Goal: Go to known website: Access a specific website the user already knows

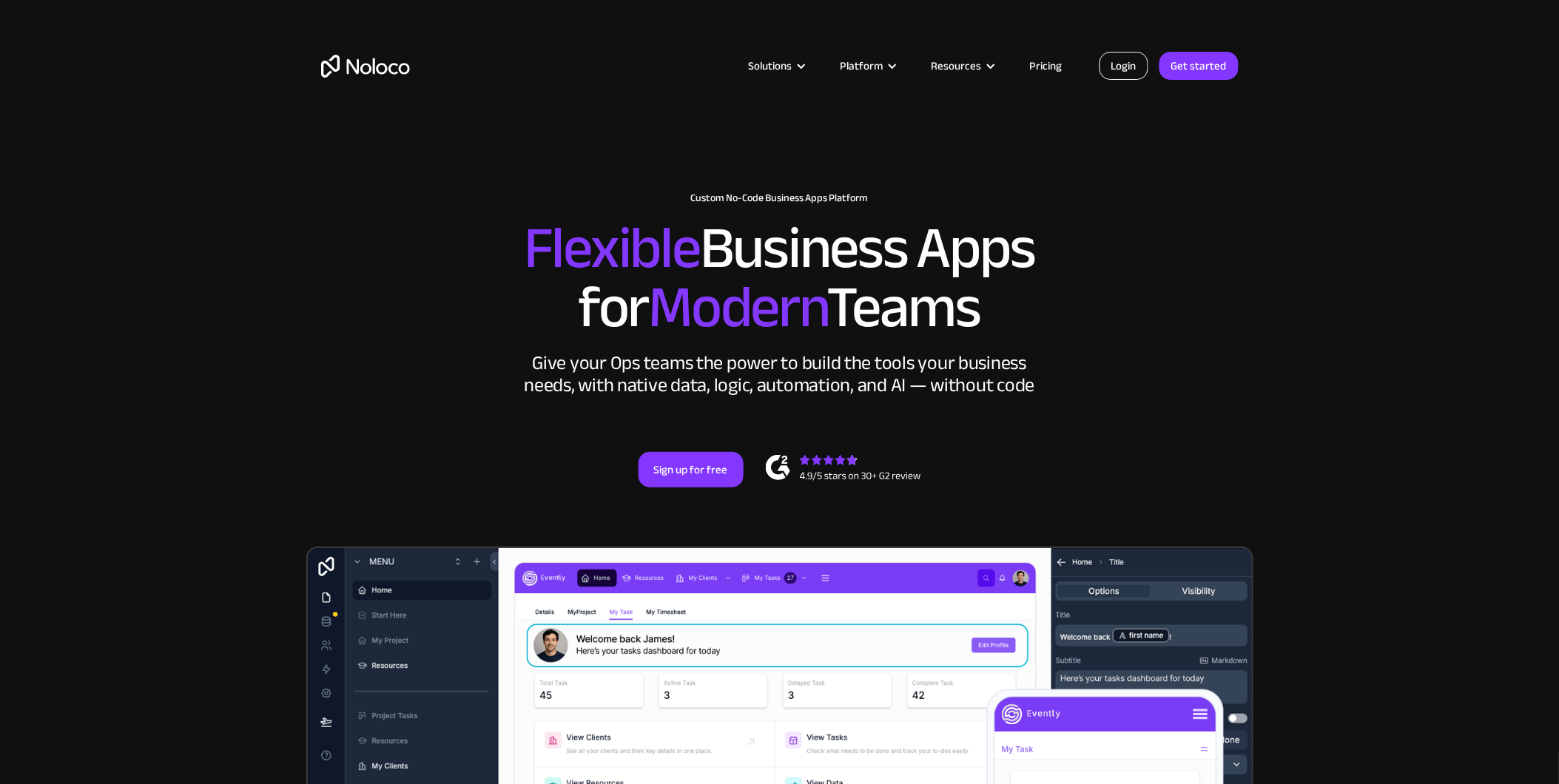
click at [1130, 63] on link "Login" at bounding box center [1124, 66] width 49 height 28
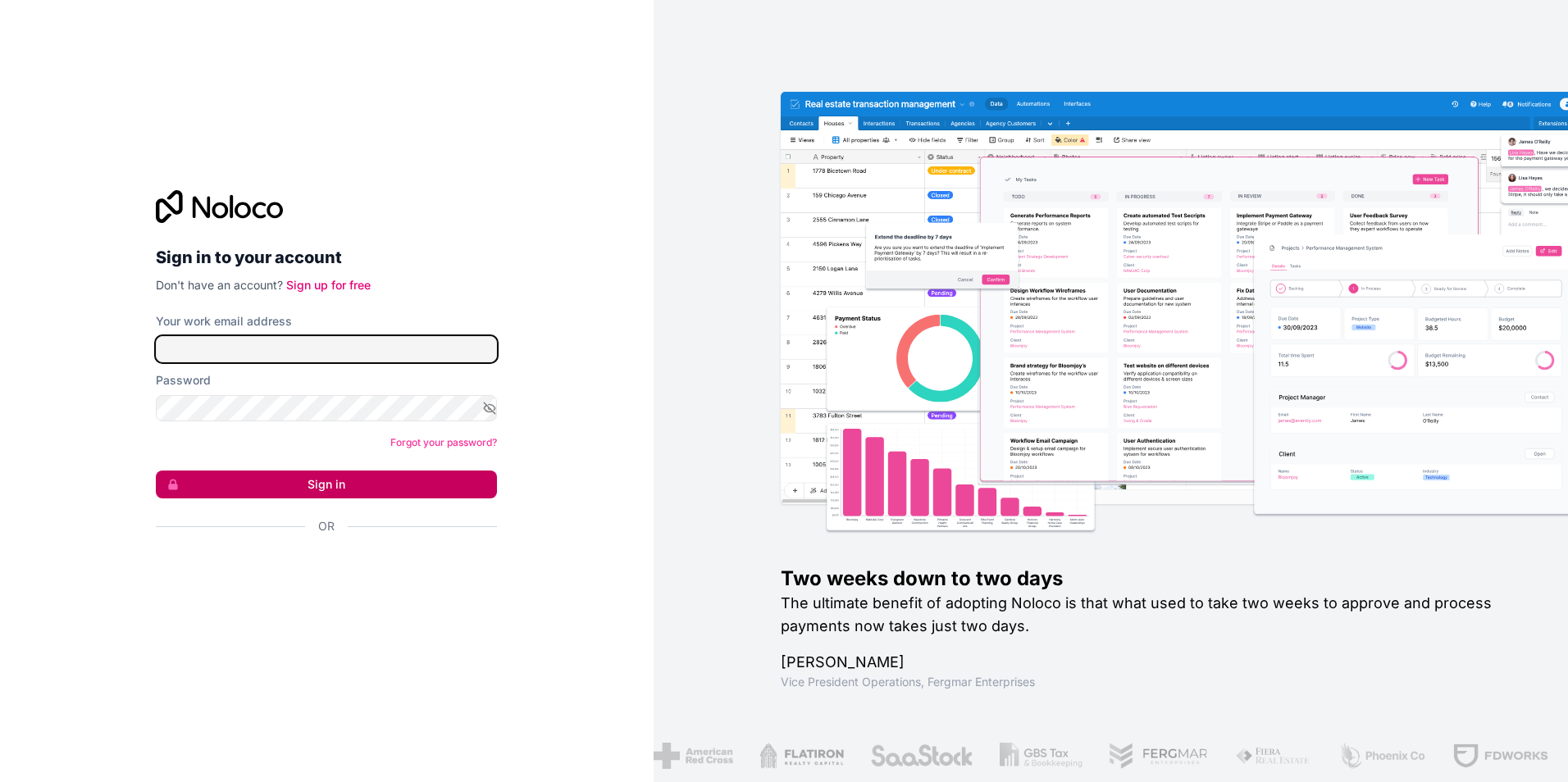
type input "[PERSON_NAME][EMAIL_ADDRESS][DOMAIN_NAME]"
click at [349, 471] on button "Sign in" at bounding box center [327, 484] width 341 height 28
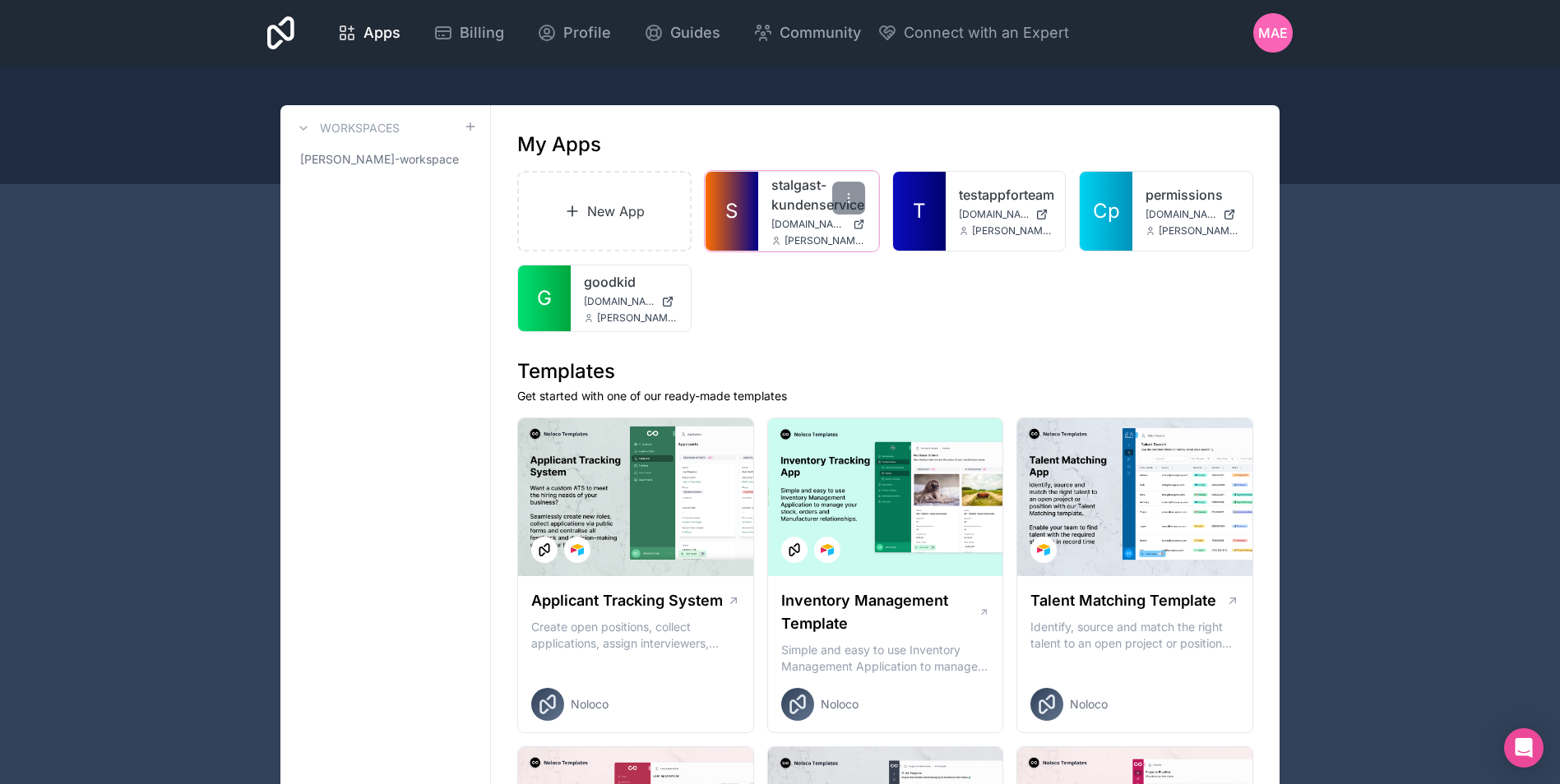
click at [734, 190] on link "S" at bounding box center [732, 211] width 53 height 79
